Goal: Navigation & Orientation: Find specific page/section

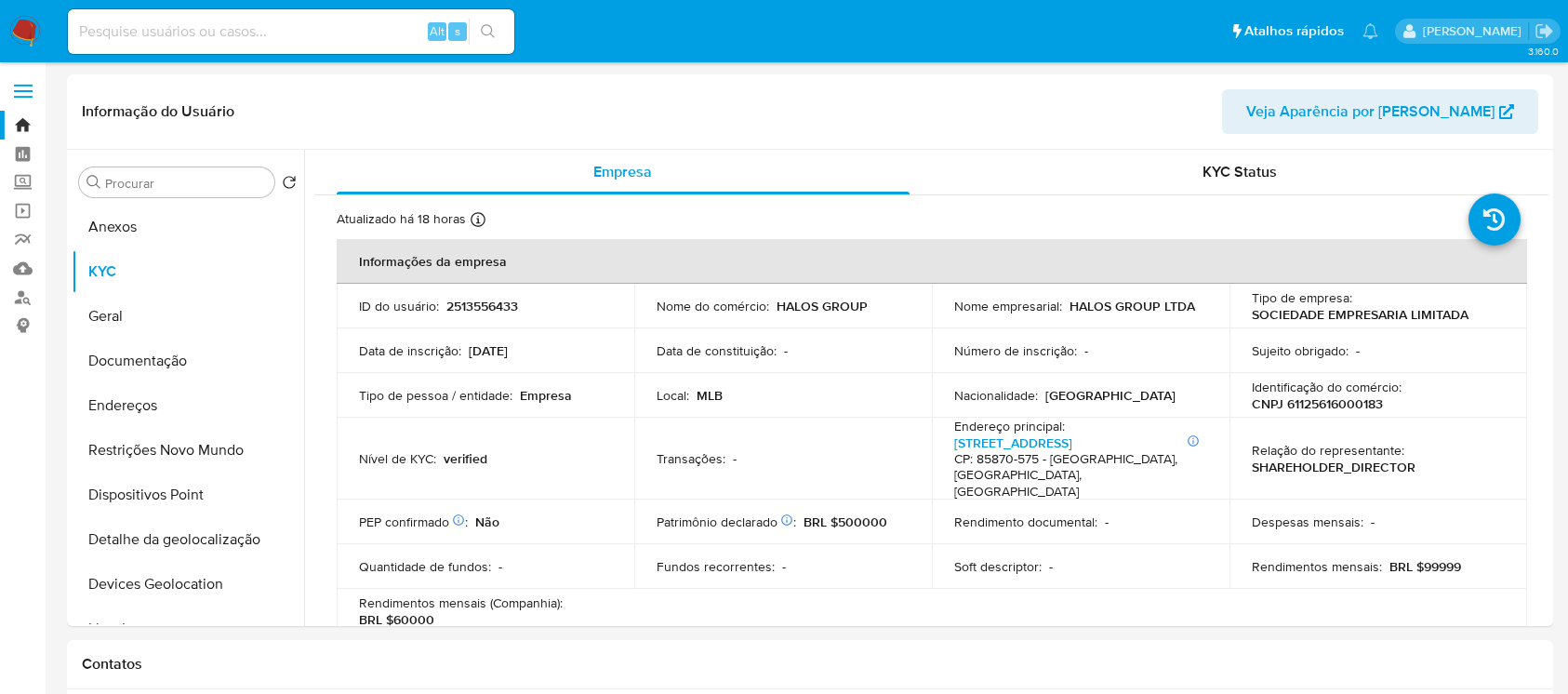
select select "10"
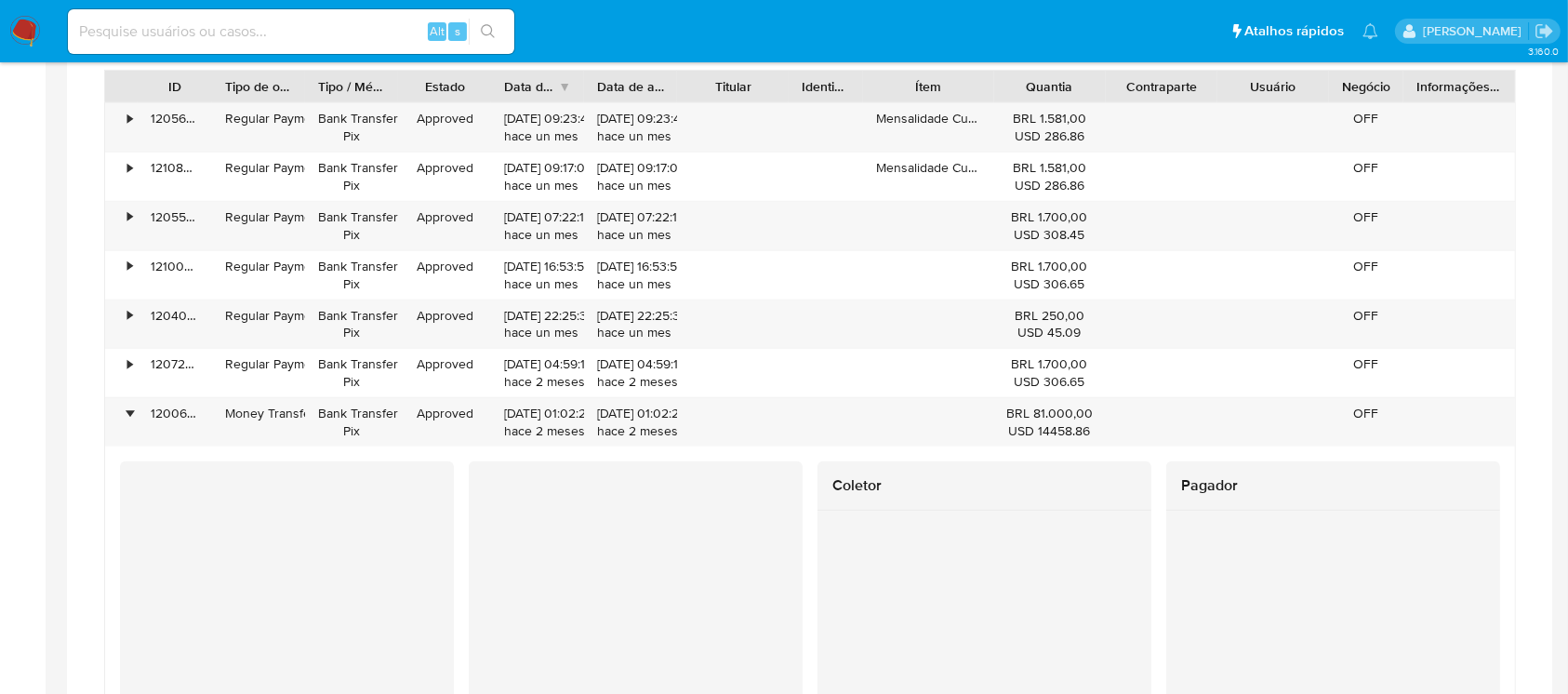
scroll to position [1138, 0]
click at [16, 32] on img at bounding box center [25, 32] width 32 height 32
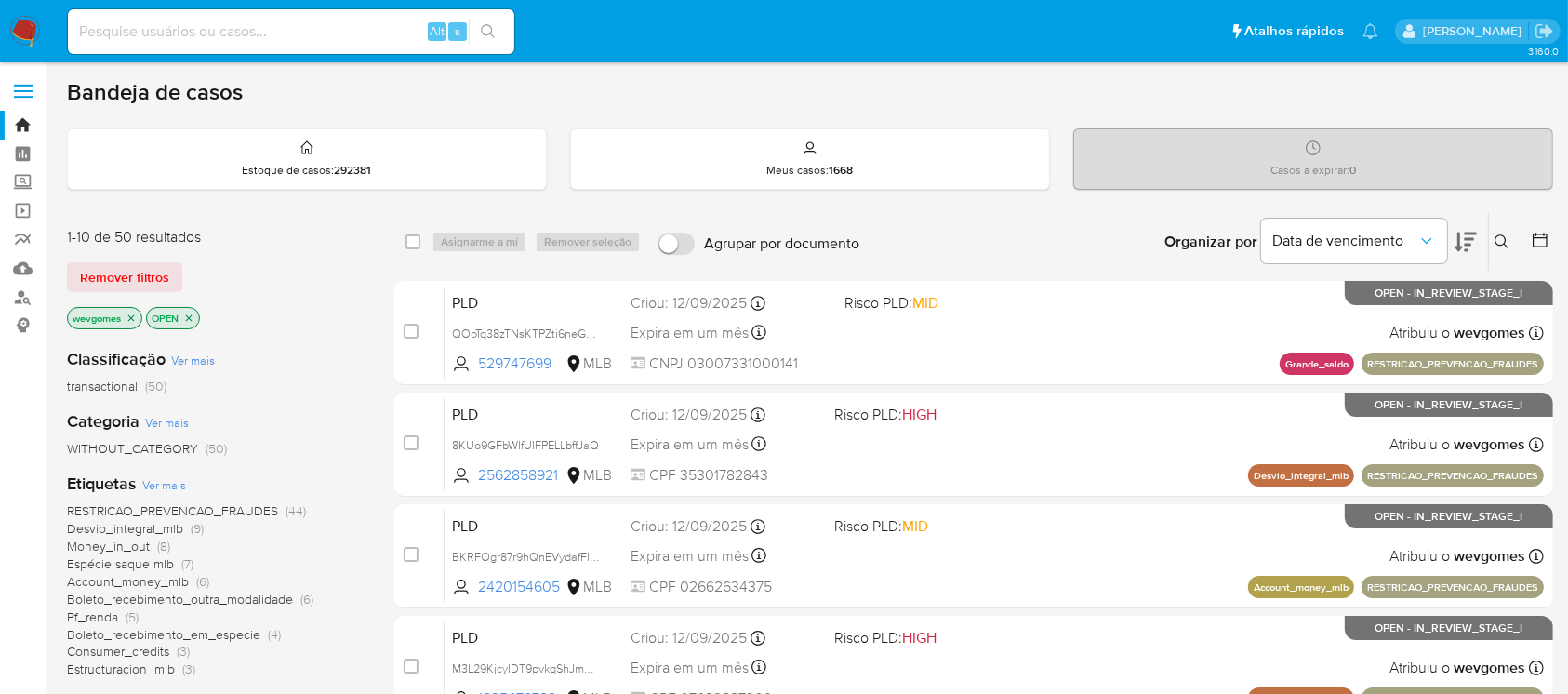
click at [20, 41] on img at bounding box center [25, 32] width 32 height 32
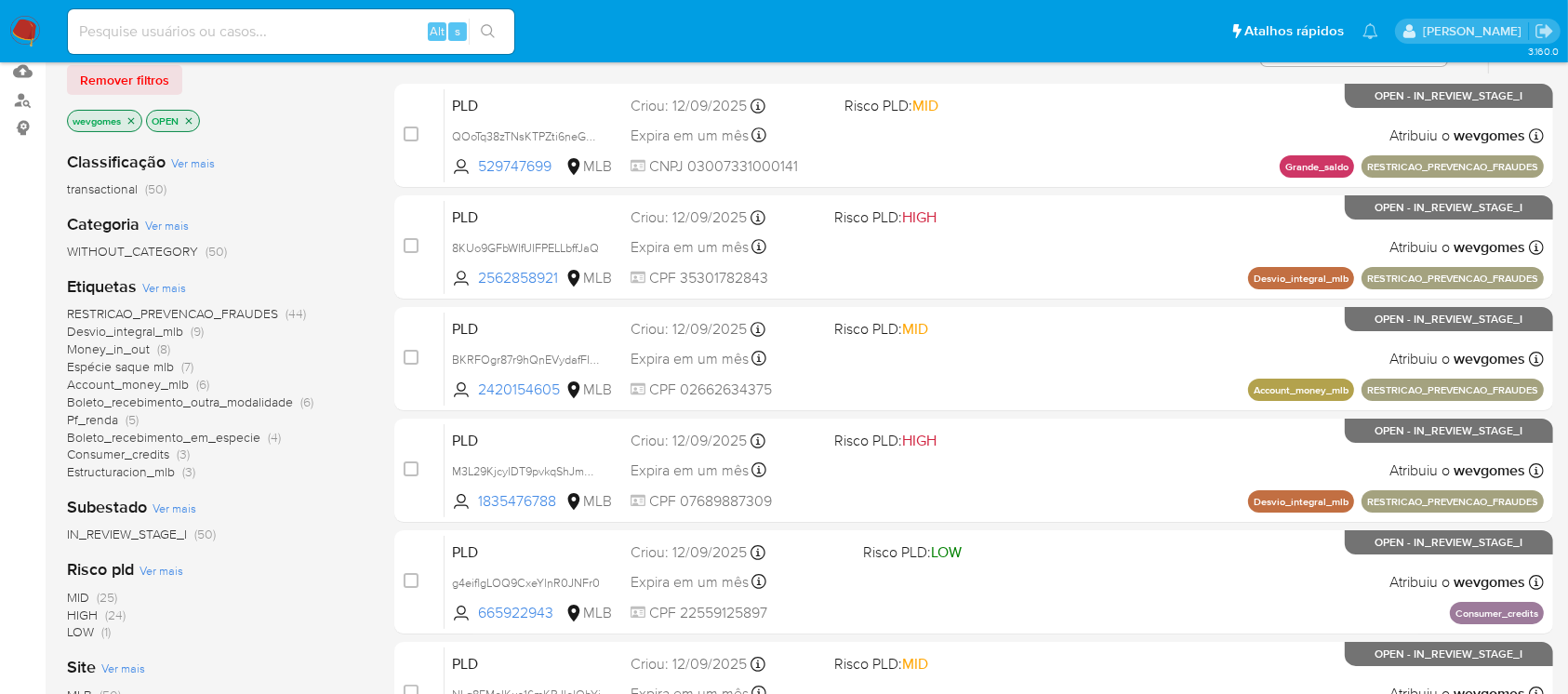
scroll to position [165, 0]
